Goal: Task Accomplishment & Management: Complete application form

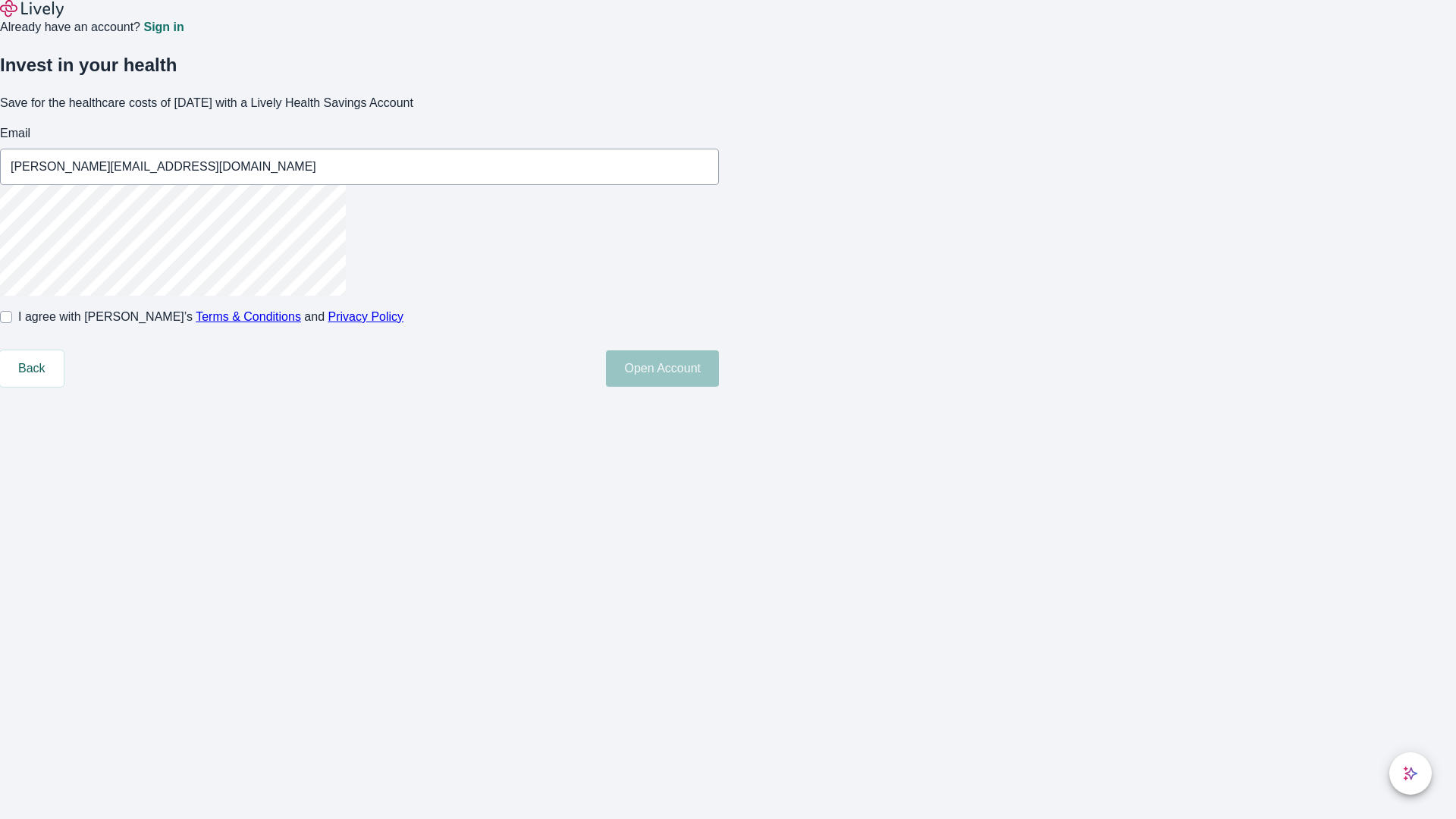
click at [13, 323] on input "I agree with Lively’s Terms & Conditions and Privacy Policy" at bounding box center [6, 317] width 13 height 13
checkbox input "true"
click at [719, 387] on button "Open Account" at bounding box center [662, 369] width 113 height 37
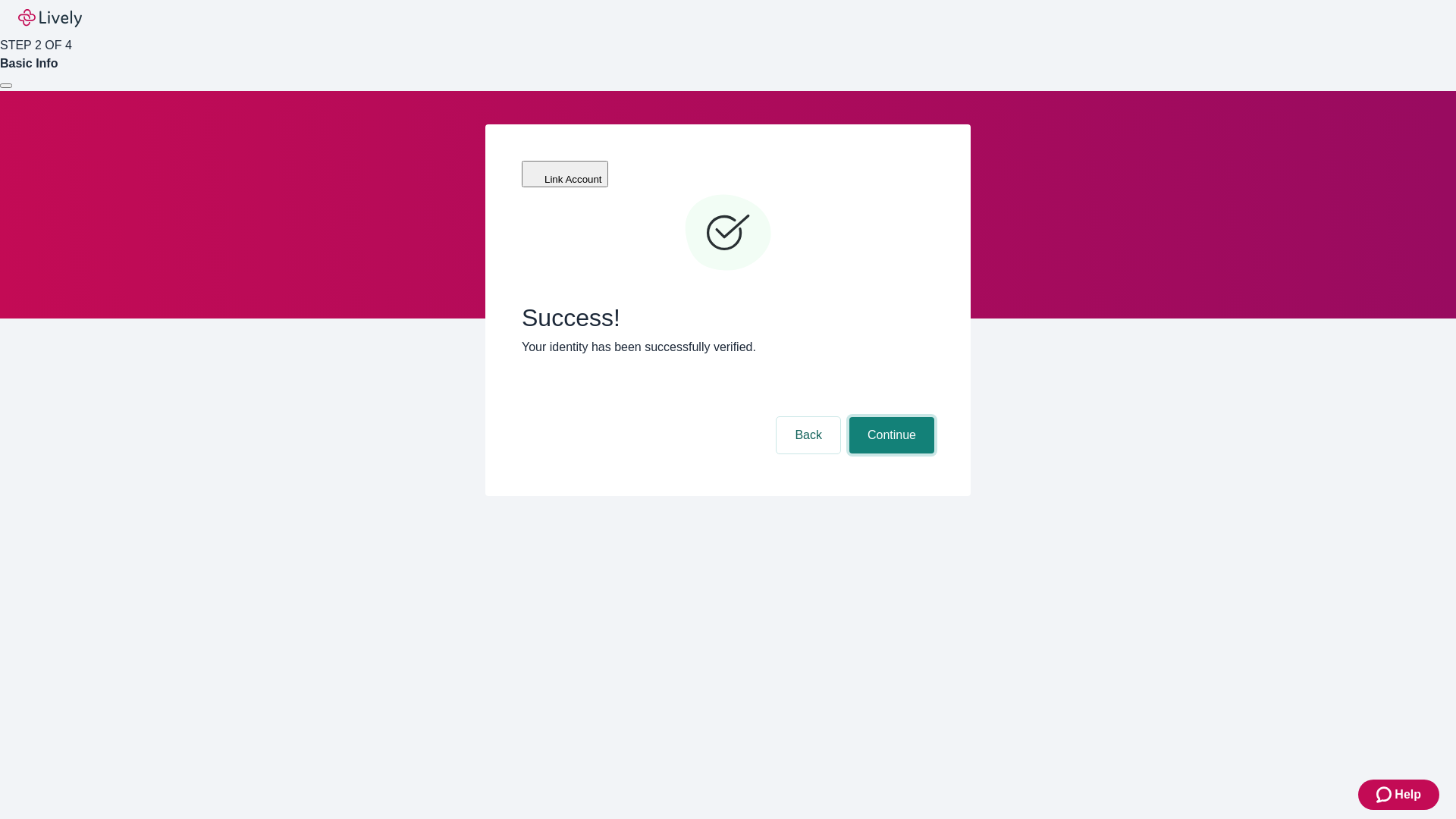
click at [890, 417] on button "Continue" at bounding box center [891, 435] width 85 height 37
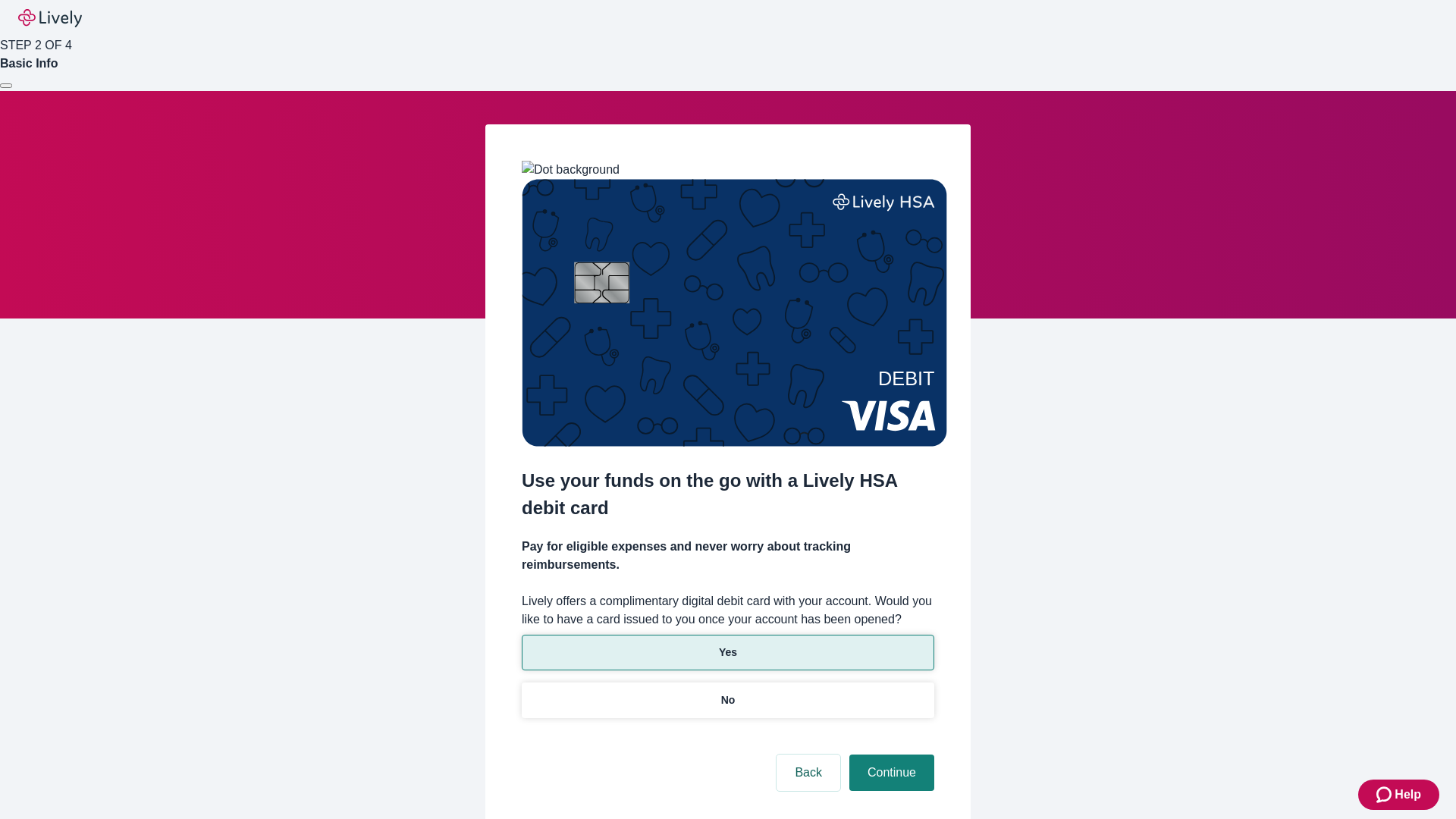
click at [727, 645] on p "Yes" at bounding box center [728, 652] width 18 height 16
click at [890, 755] on button "Continue" at bounding box center [891, 773] width 85 height 37
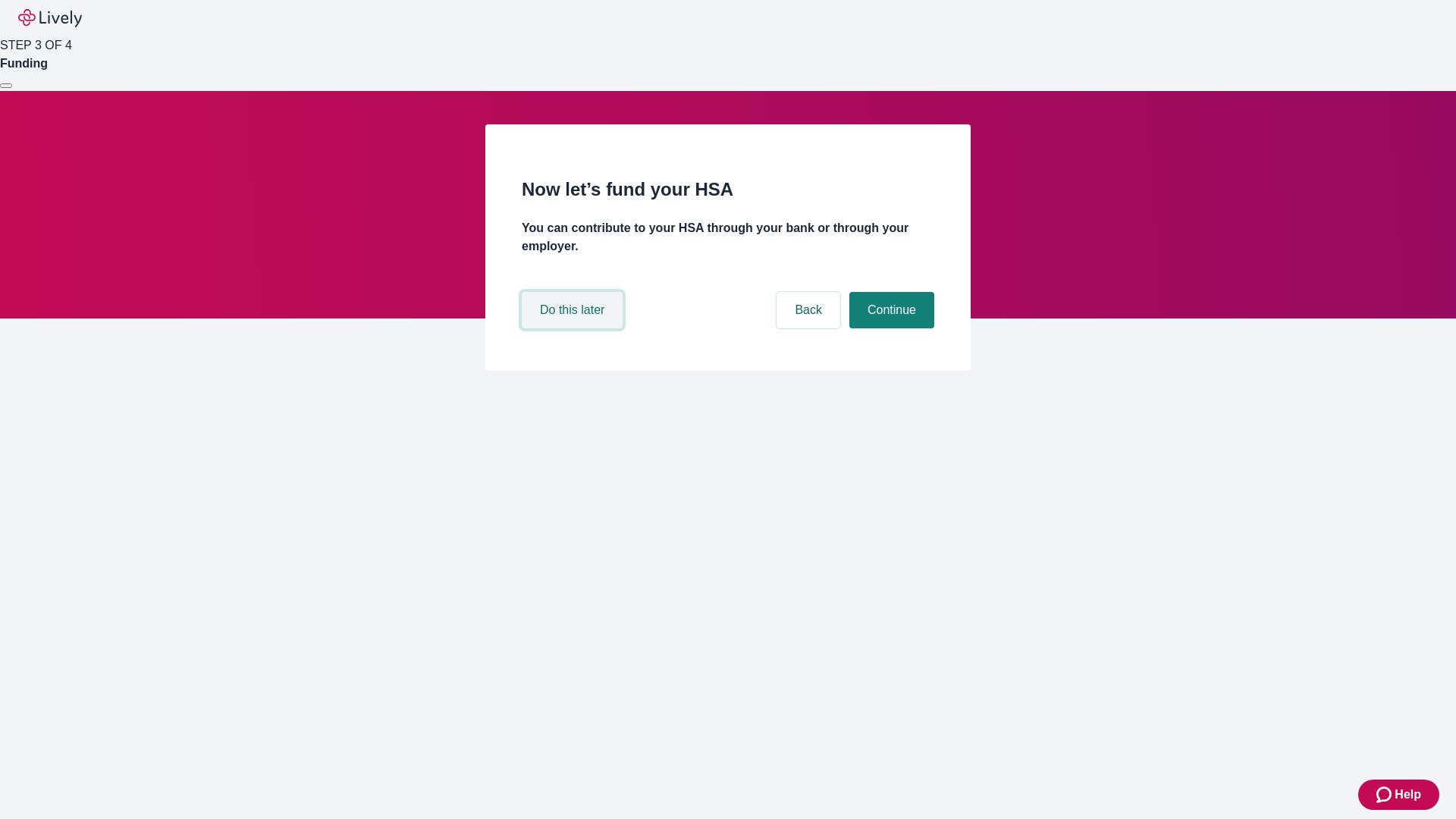
click at [574, 329] on button "Do this later" at bounding box center [572, 310] width 101 height 37
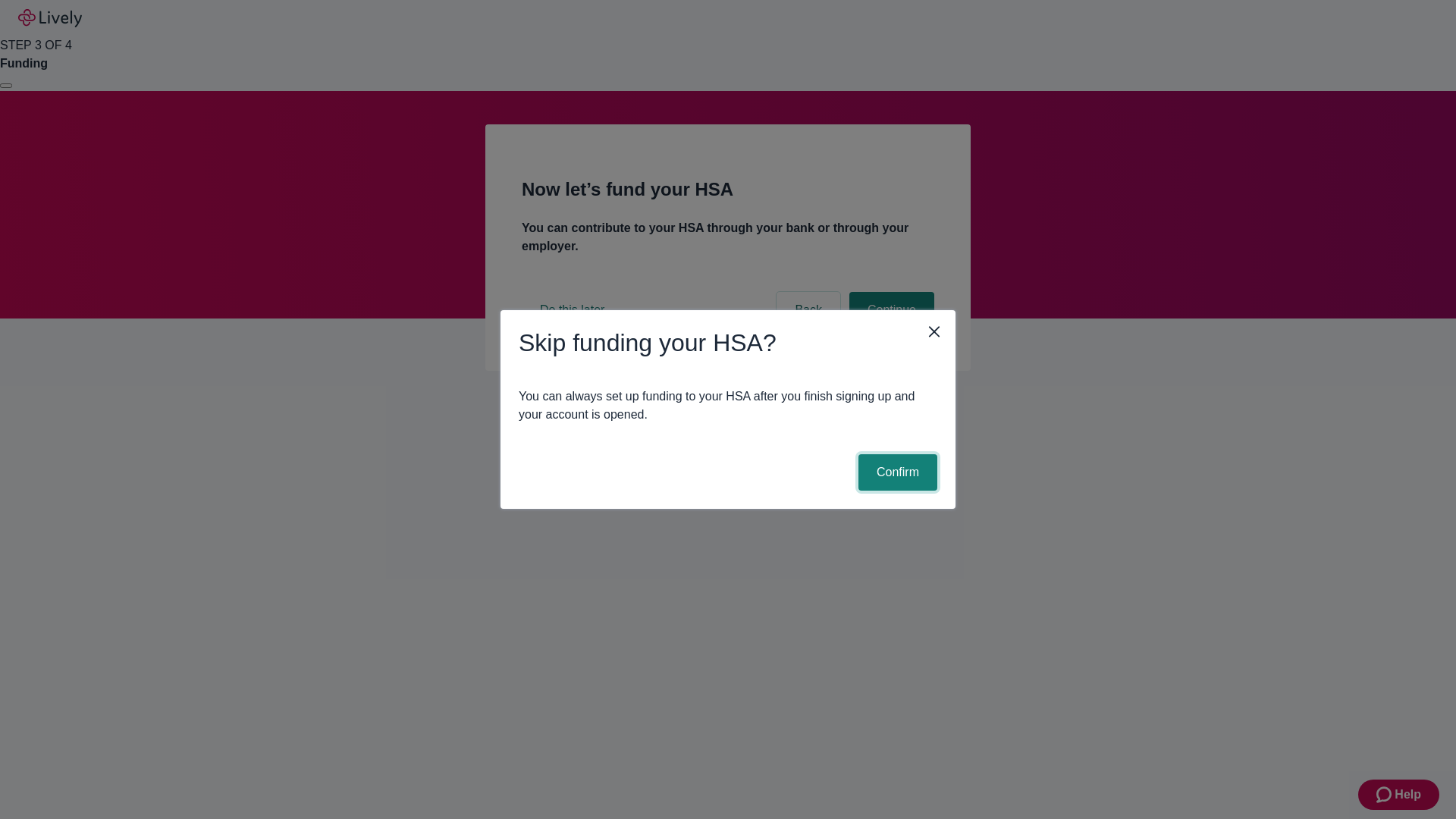
click at [896, 473] on button "Confirm" at bounding box center [897, 473] width 79 height 37
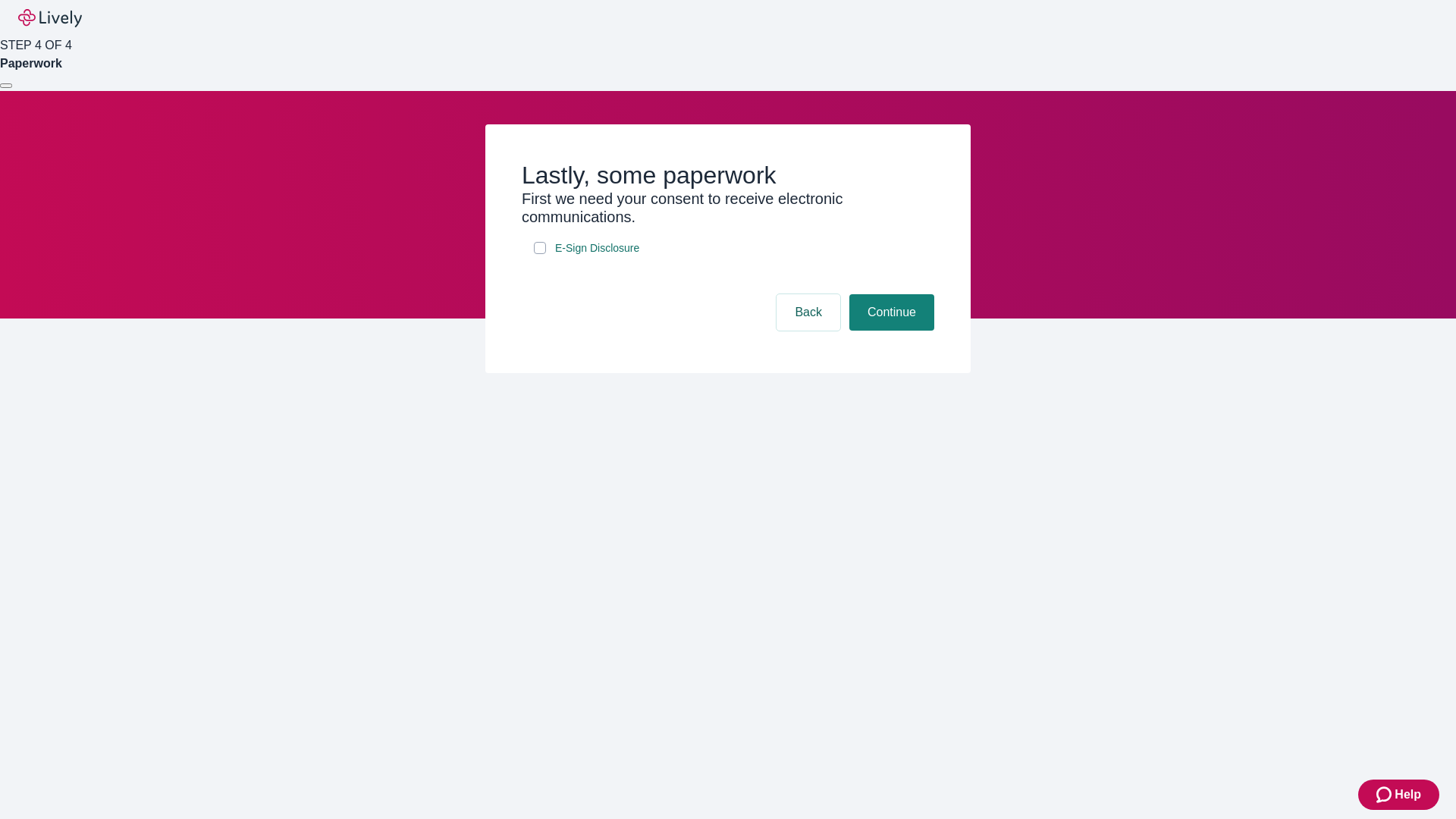
click at [540, 254] on input "E-Sign Disclosure" at bounding box center [540, 248] width 13 height 13
checkbox input "true"
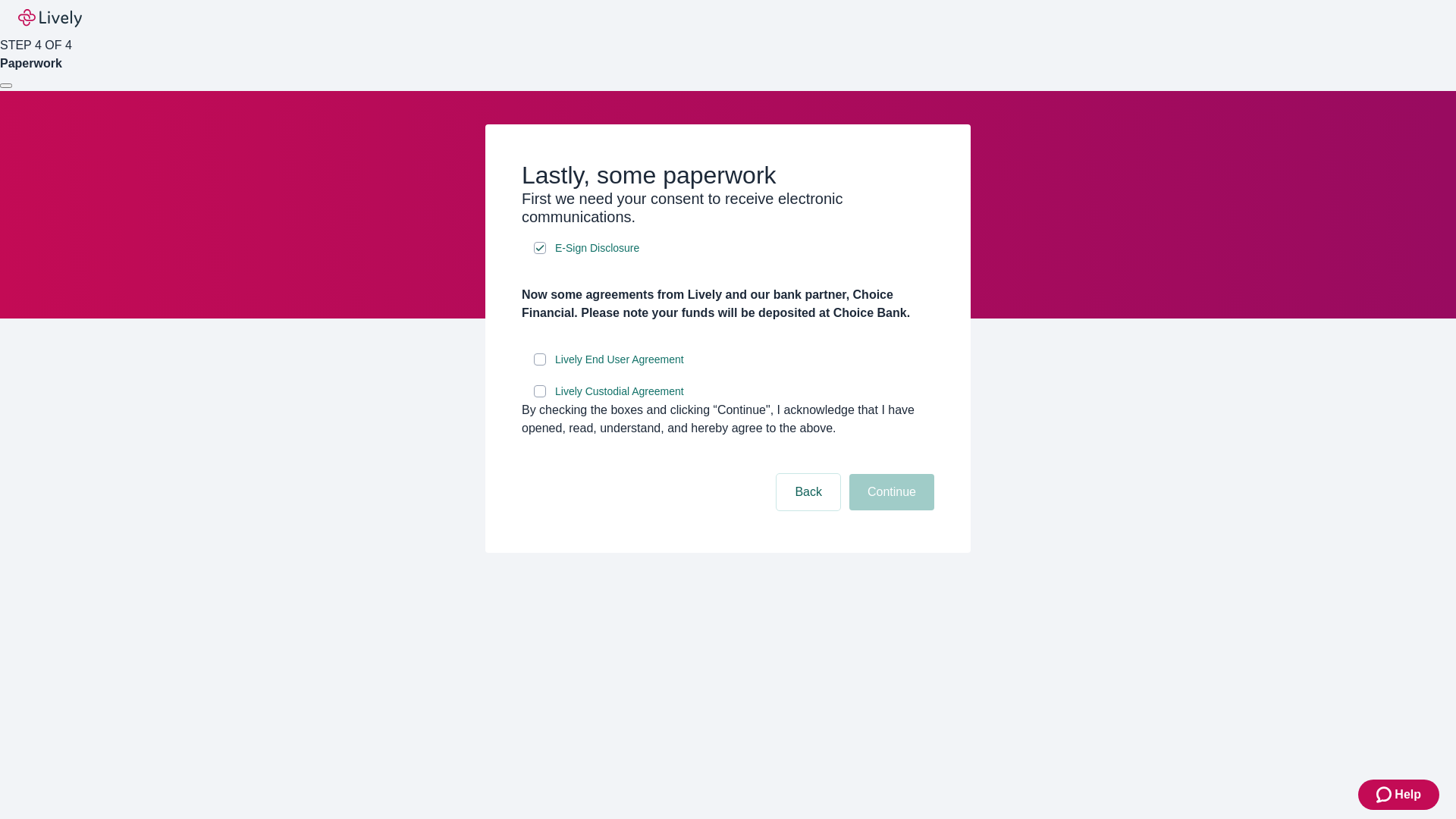
click at [540, 365] on input "Lively End User Agreement" at bounding box center [540, 359] width 13 height 13
checkbox input "true"
click at [540, 397] on input "Lively Custodial Agreement" at bounding box center [540, 391] width 13 height 13
checkbox input "true"
click at [890, 510] on button "Continue" at bounding box center [891, 492] width 85 height 37
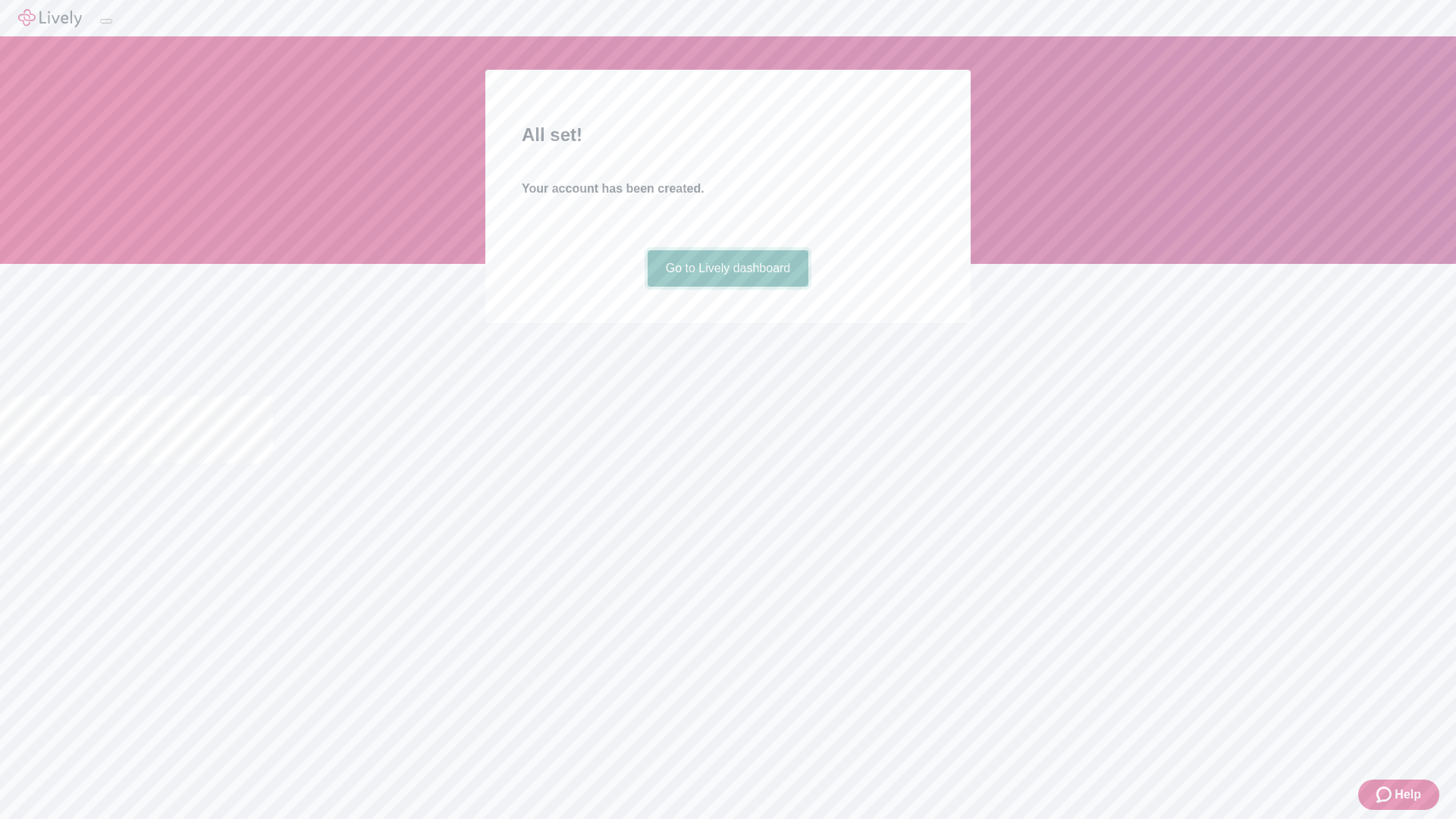
click at [727, 287] on link "Go to Lively dashboard" at bounding box center [729, 269] width 162 height 37
